Goal: Transaction & Acquisition: Purchase product/service

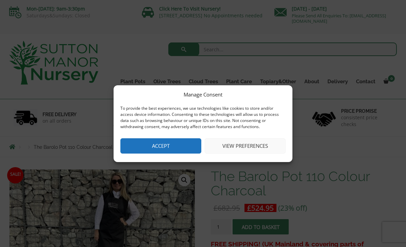
click at [237, 151] on button "View preferences" at bounding box center [245, 145] width 81 height 15
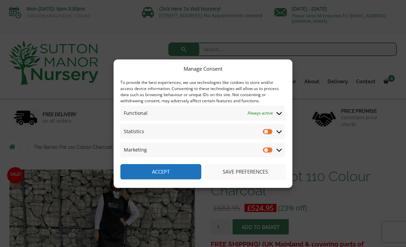
click at [238, 169] on button "Save preferences" at bounding box center [245, 171] width 81 height 15
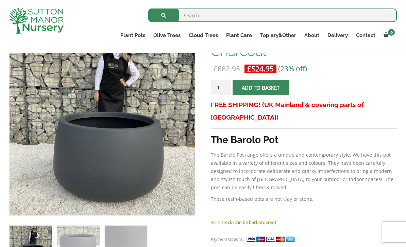
scroll to position [127, 0]
click at [139, 37] on link "Plant Pots" at bounding box center [132, 36] width 33 height 10
click at [0, 0] on ul "Resin Bonded Pots The Amalfi Pots The Milan Pots The Capri Pots The Brunello Po…" at bounding box center [0, 0] width 0 height 0
click at [0, 0] on link "The Atlantis Pots" at bounding box center [0, 0] width 0 height 0
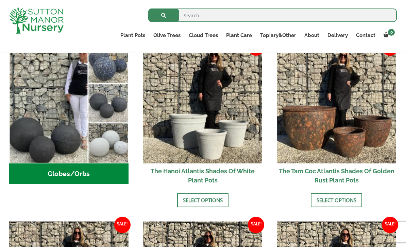
scroll to position [233, 0]
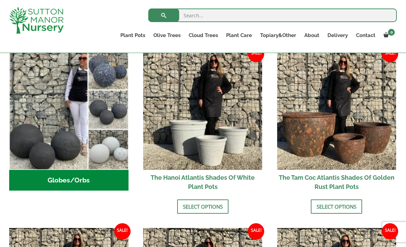
click at [302, 174] on h2 "The Tam Coc Atlantis Shades Of Golden Rust Plant Pots" at bounding box center [336, 182] width 119 height 24
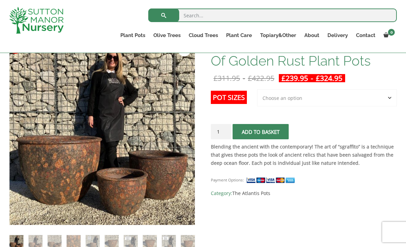
scroll to position [83, 0]
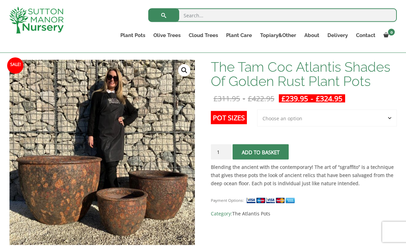
click at [316, 120] on select "Choose an option 3rd to Largest Pot In The Picture 2nd to Largest Pot In The Pi…" at bounding box center [327, 118] width 140 height 17
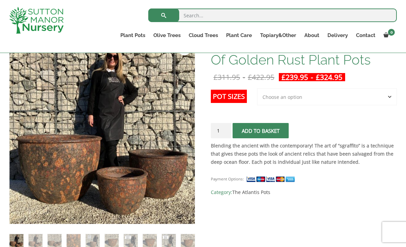
scroll to position [120, 0]
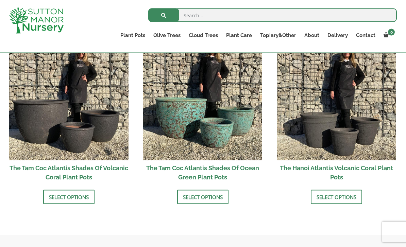
scroll to position [598, 0]
click at [245, 122] on img at bounding box center [202, 100] width 119 height 119
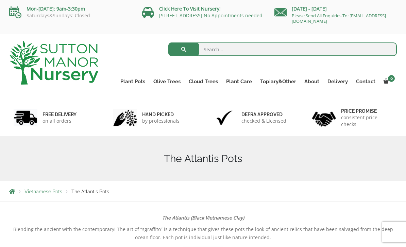
click at [0, 0] on link "The Old Stone Pots" at bounding box center [0, 0] width 0 height 0
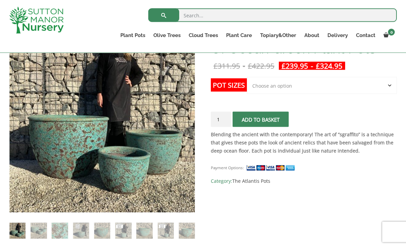
click at [354, 86] on select "Choose an option Click here to buy the 3rd to Largest Pot In The Picture Click …" at bounding box center [322, 85] width 150 height 17
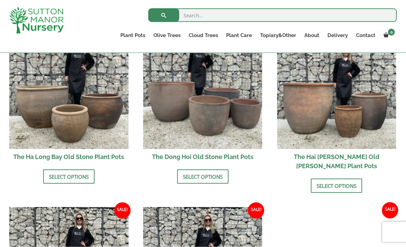
scroll to position [263, 0]
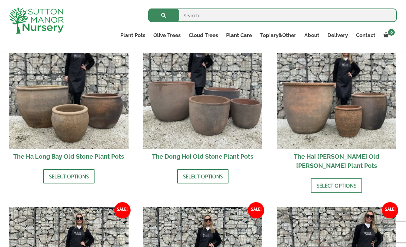
click at [192, 179] on link "Select options" at bounding box center [202, 176] width 51 height 14
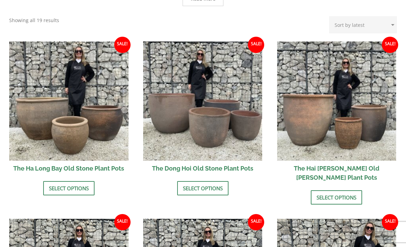
scroll to position [285, 0]
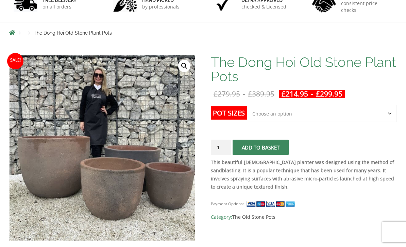
scroll to position [127, 0]
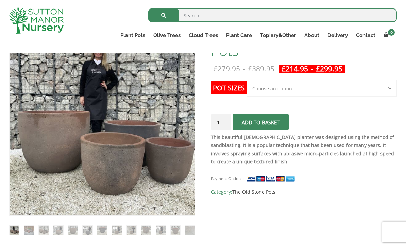
click at [343, 90] on select "Choose an option Click here to buy the 4th to Largest Pot In The Picture Click …" at bounding box center [322, 88] width 150 height 17
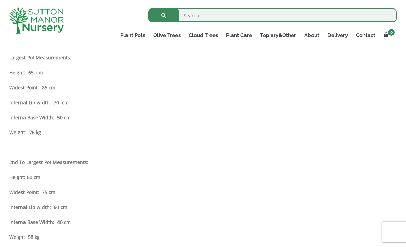
scroll to position [410, 0]
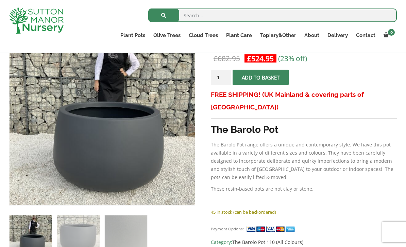
click at [0, 0] on link "Wabi-Sabi" at bounding box center [0, 0] width 0 height 0
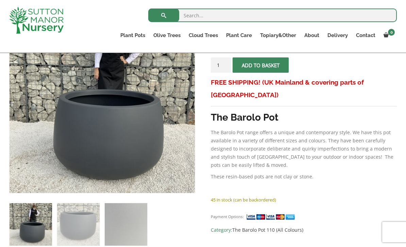
click at [0, 0] on link "Vietnamese Terracotta" at bounding box center [0, 0] width 0 height 0
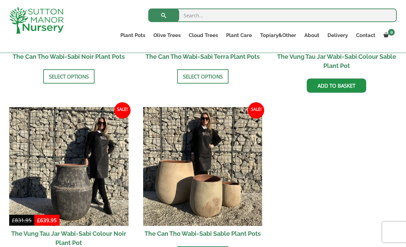
scroll to position [831, 0]
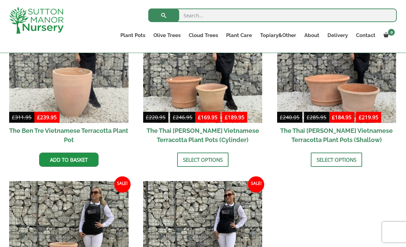
scroll to position [205, 0]
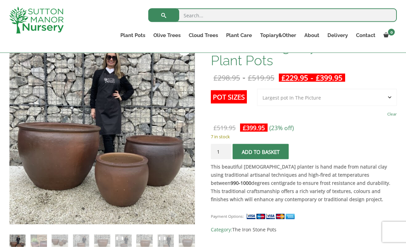
scroll to position [118, 0]
click at [336, 95] on select "Choose an option 3rd to Largest Pot In The Picture 2nd to Largest Pot In The Pi…" at bounding box center [327, 97] width 140 height 17
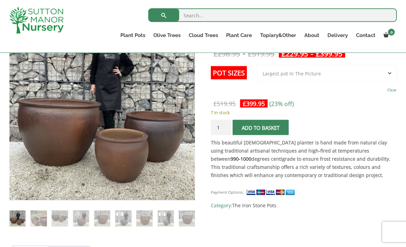
scroll to position [130, 0]
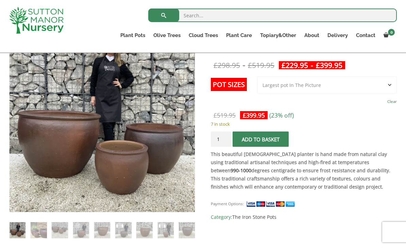
click at [329, 86] on select "Choose an option 3rd to Largest Pot In The Picture 2nd to Largest Pot In The Pi…" at bounding box center [327, 84] width 140 height 17
click at [268, 141] on button "Add to basket" at bounding box center [260, 138] width 56 height 15
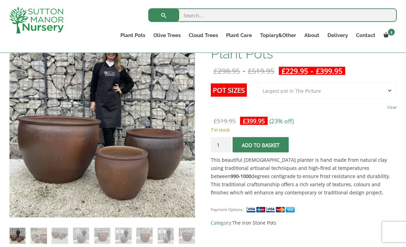
scroll to position [157, 0]
click at [0, 0] on link "Glazed Pots" at bounding box center [0, 0] width 0 height 0
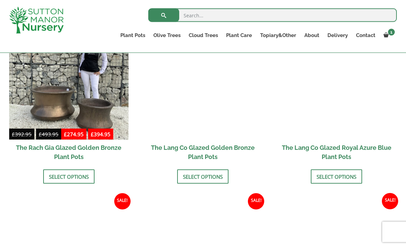
scroll to position [561, 0]
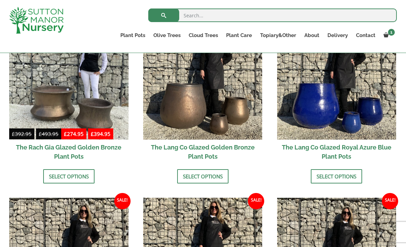
click at [193, 133] on img at bounding box center [202, 79] width 119 height 119
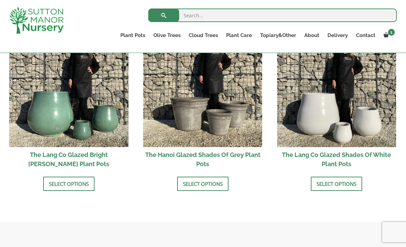
scroll to position [731, 0]
click at [0, 0] on link "The Iron Stone Pots" at bounding box center [0, 0] width 0 height 0
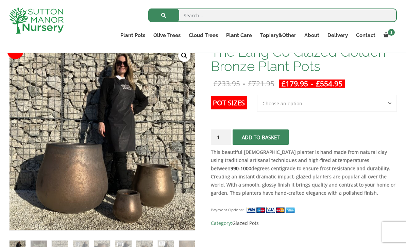
click at [304, 104] on select "Choose an option 3rd to Largest Pot In The Picture 2nd to Largest Pot In The Pi…" at bounding box center [327, 103] width 140 height 17
select select "Largest pot In The Picture"
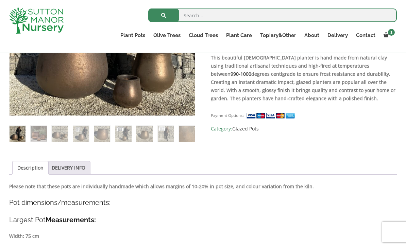
scroll to position [200, 0]
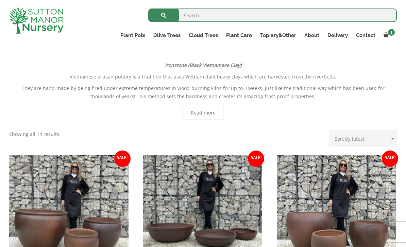
scroll to position [141, 0]
